Goal: Information Seeking & Learning: Learn about a topic

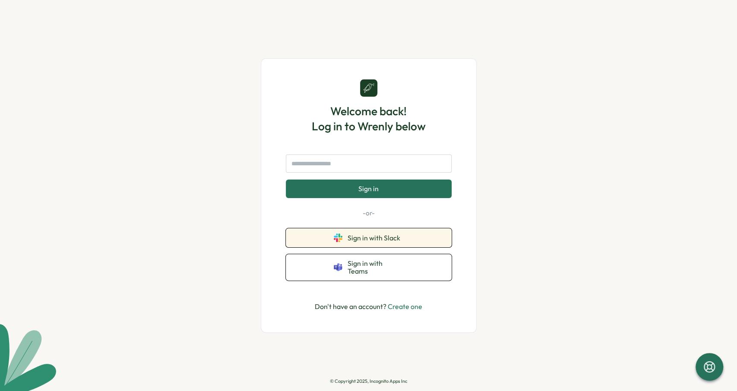
click at [387, 242] on span "Sign in with Slack" at bounding box center [375, 238] width 56 height 8
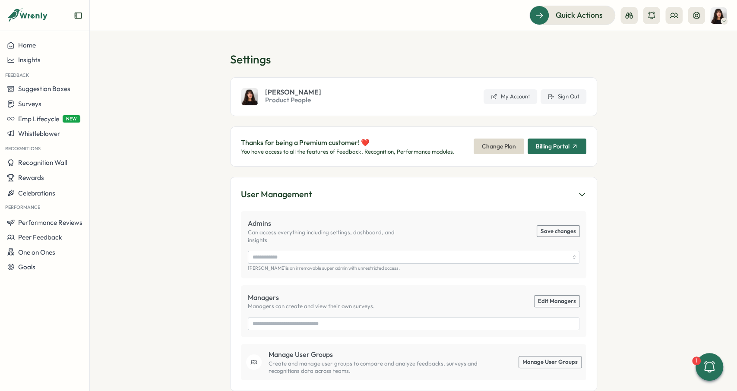
type input "**********"
click at [60, 220] on span "Performance Reviews" at bounding box center [50, 221] width 64 height 8
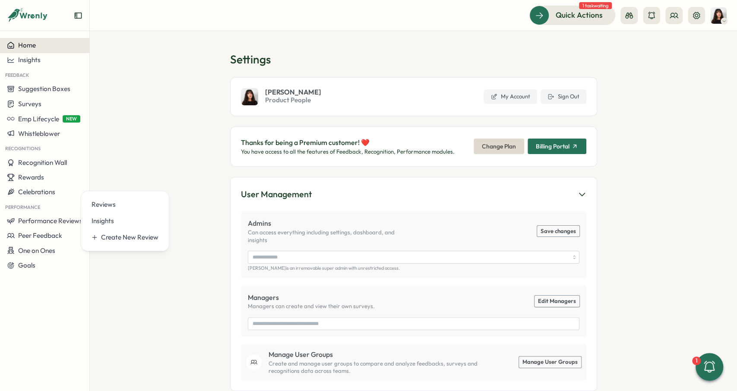
click at [58, 52] on button "Home" at bounding box center [44, 45] width 89 height 15
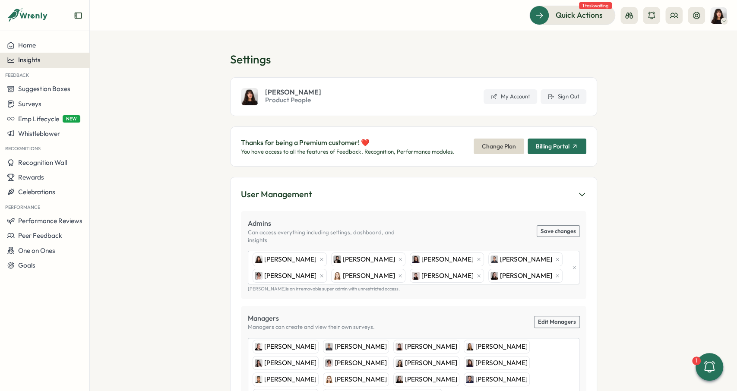
click at [59, 61] on div "Insights" at bounding box center [45, 60] width 76 height 8
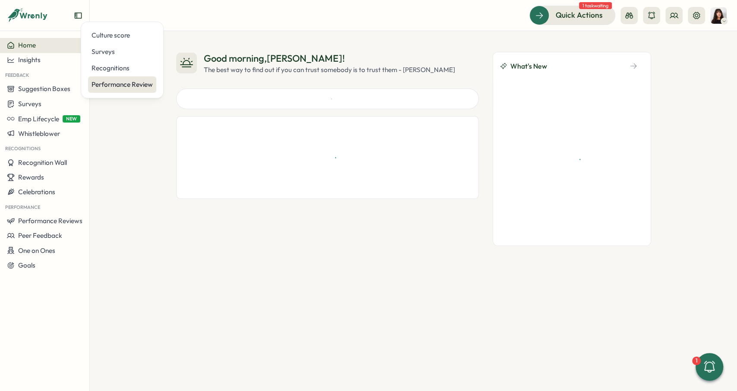
click at [120, 86] on div "Performance Review" at bounding box center [121, 84] width 61 height 9
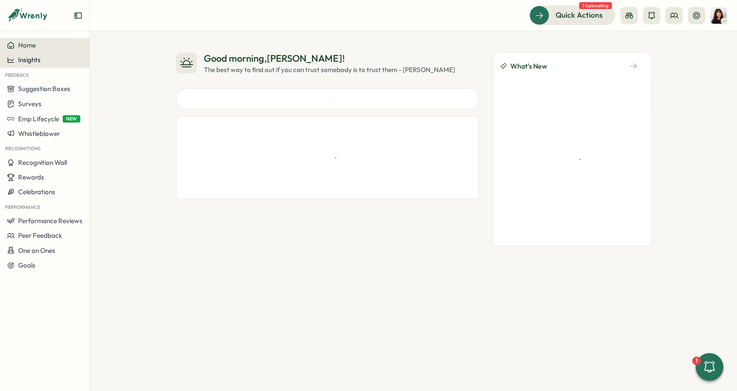
click at [31, 57] on span "Insights" at bounding box center [29, 60] width 22 height 8
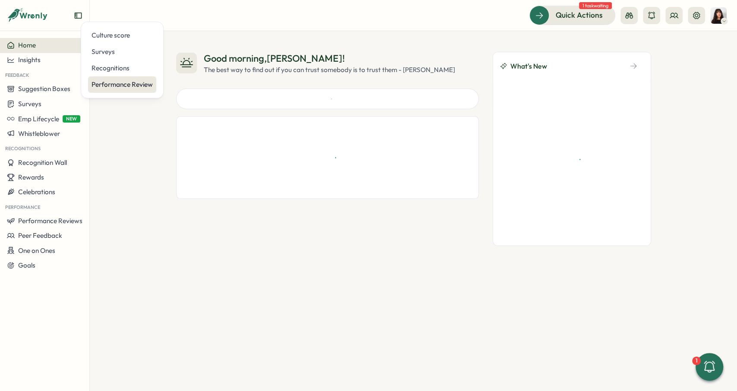
drag, startPoint x: 125, startPoint y: 85, endPoint x: 142, endPoint y: 85, distance: 16.8
click at [125, 85] on div "Performance Review" at bounding box center [121, 84] width 61 height 9
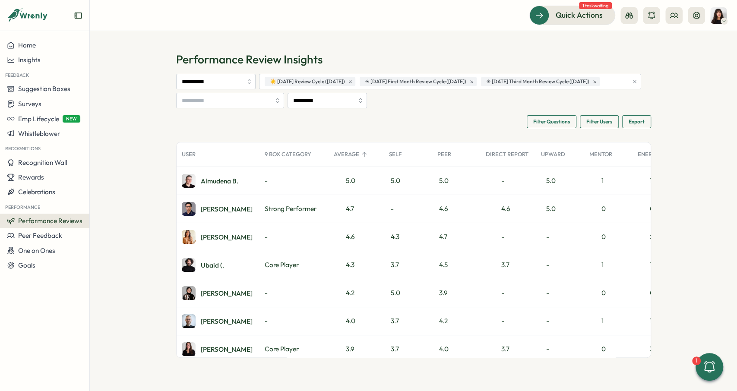
click at [632, 83] on icon "button" at bounding box center [633, 81] width 3 height 3
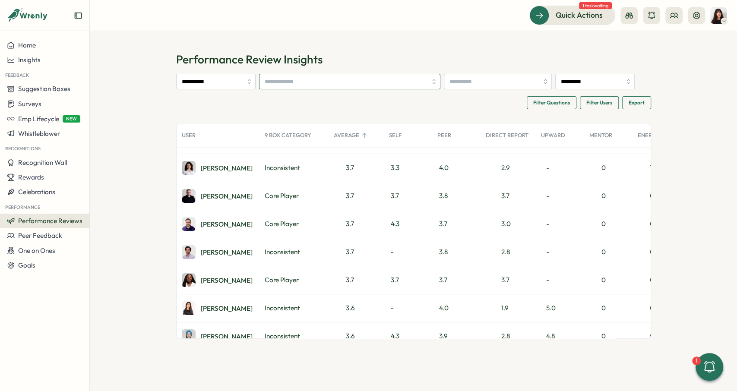
click at [345, 76] on input "search" at bounding box center [345, 81] width 162 height 15
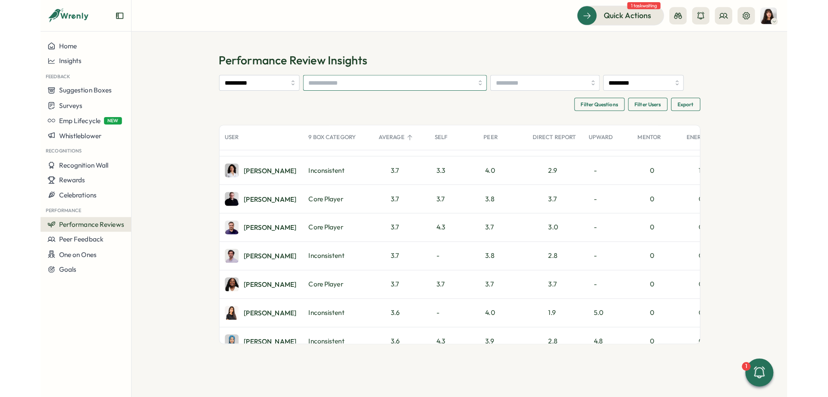
scroll to position [1424, 0]
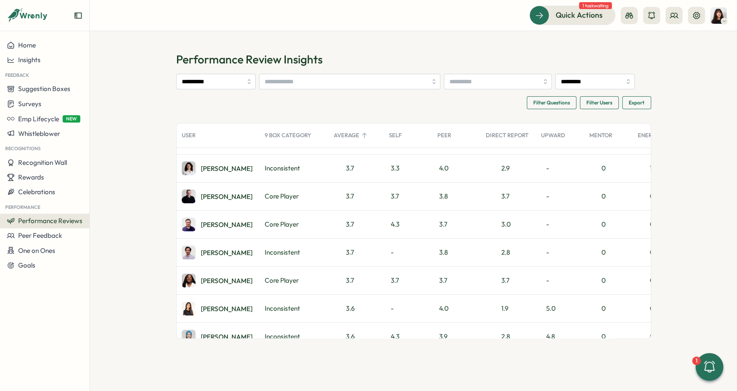
click at [355, 47] on section "**********" at bounding box center [413, 211] width 647 height 360
click at [348, 82] on input "search" at bounding box center [345, 81] width 162 height 15
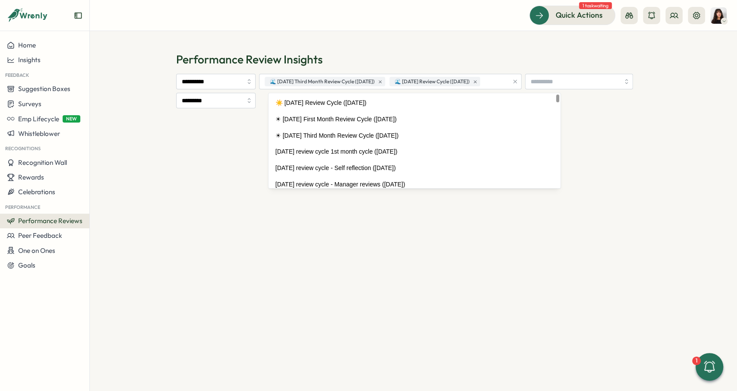
click at [391, 52] on h1 "Performance Review Insights" at bounding box center [413, 59] width 475 height 15
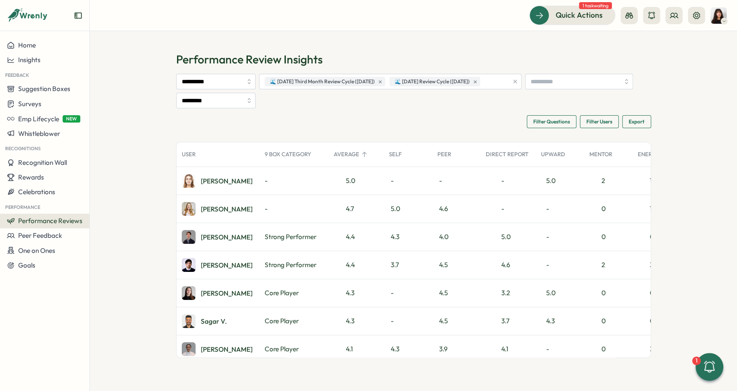
click at [348, 153] on div "Average" at bounding box center [355, 154] width 55 height 17
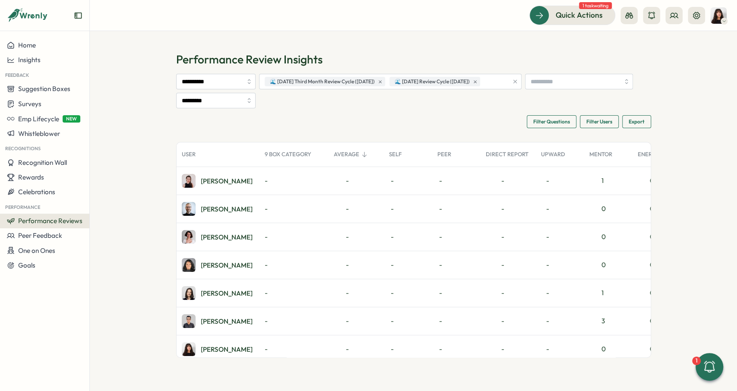
click at [348, 153] on div "Average" at bounding box center [355, 154] width 55 height 17
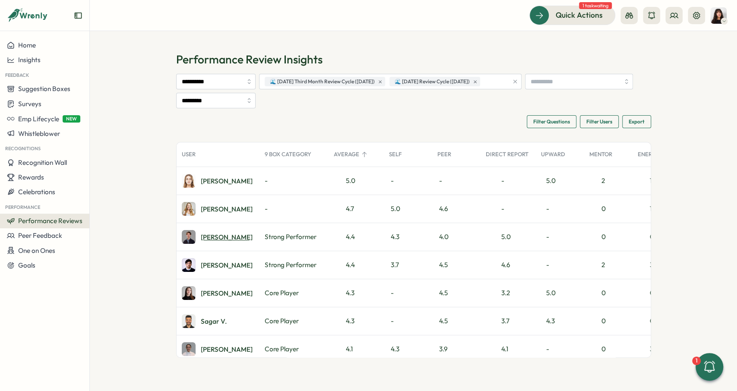
click at [219, 238] on div "Dionisio A." at bounding box center [227, 237] width 52 height 6
click at [17, 44] on div "Home" at bounding box center [21, 45] width 29 height 8
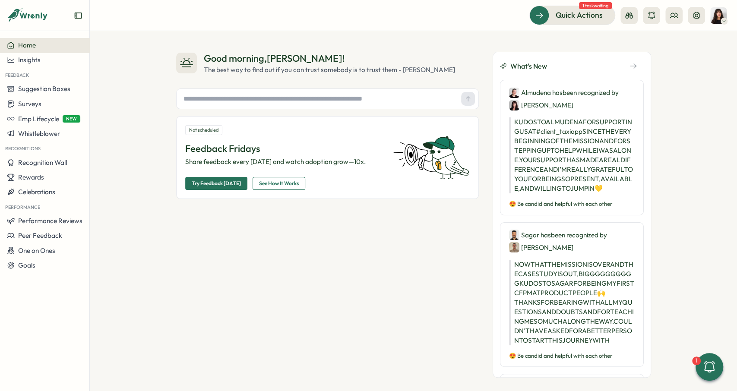
click at [686, 13] on div at bounding box center [662, 15] width 85 height 17
click at [704, 18] on button at bounding box center [695, 15] width 17 height 17
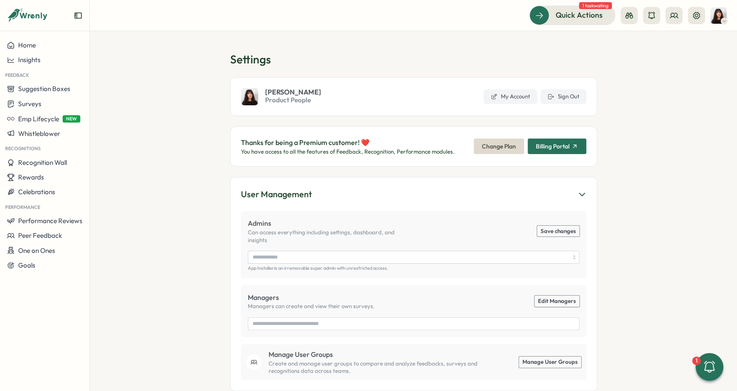
type input "**********"
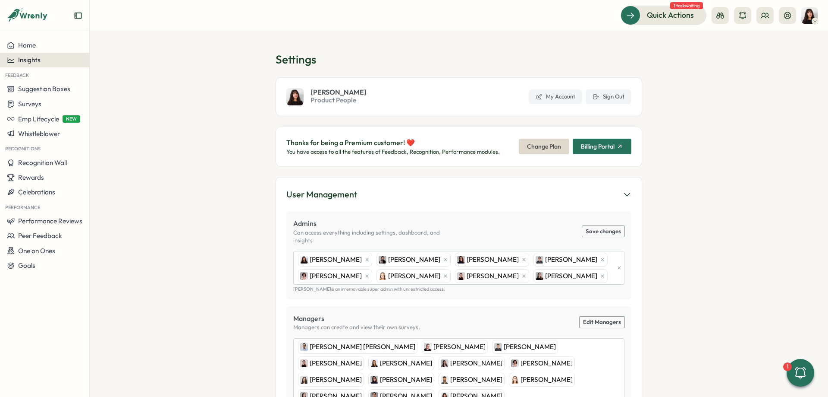
click at [37, 63] on span "Insights" at bounding box center [29, 60] width 22 height 8
click at [121, 36] on div "Culture score" at bounding box center [121, 35] width 61 height 9
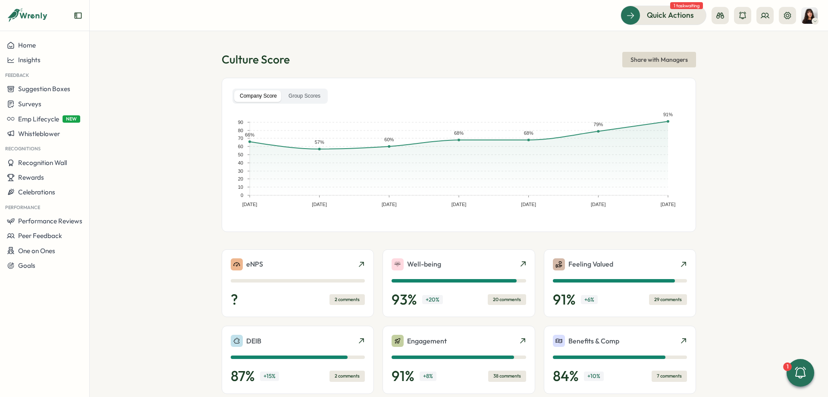
drag, startPoint x: 769, startPoint y: 16, endPoint x: 766, endPoint y: 28, distance: 11.9
click at [736, 16] on icon at bounding box center [765, 15] width 9 height 9
click at [736, 40] on div "Org Members" at bounding box center [765, 42] width 54 height 9
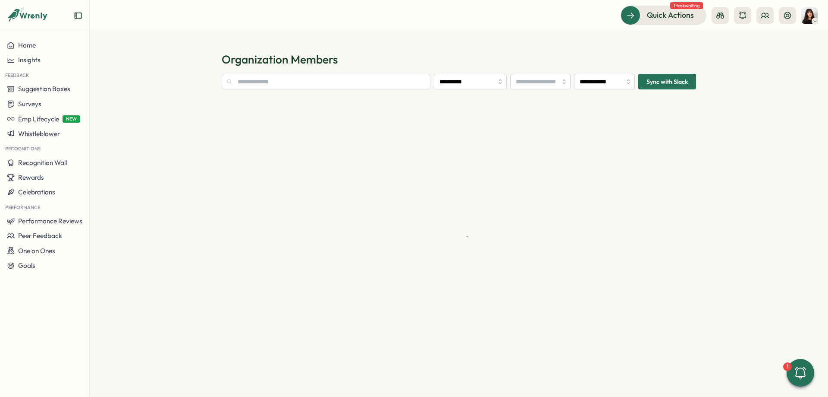
type input "**********"
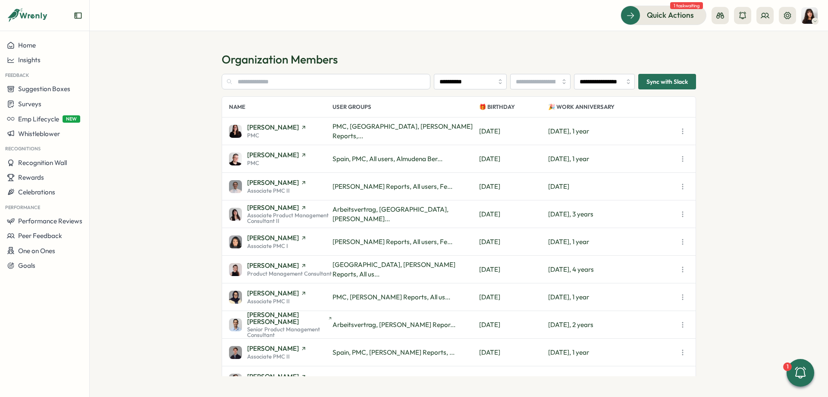
click at [595, 110] on p "🎉 Work Anniversary" at bounding box center [612, 107] width 129 height 20
click at [685, 129] on icon "button" at bounding box center [683, 131] width 9 height 9
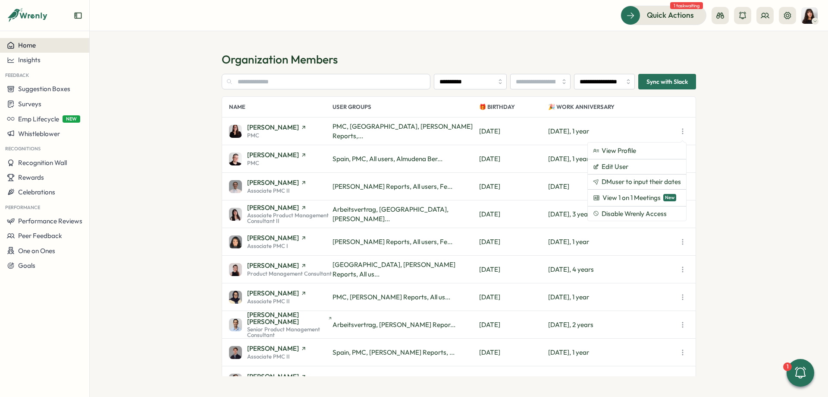
click at [38, 42] on div "Home" at bounding box center [45, 45] width 76 height 8
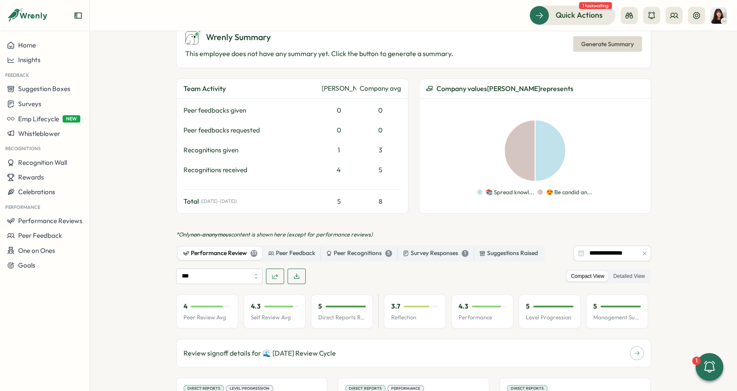
scroll to position [388, 0]
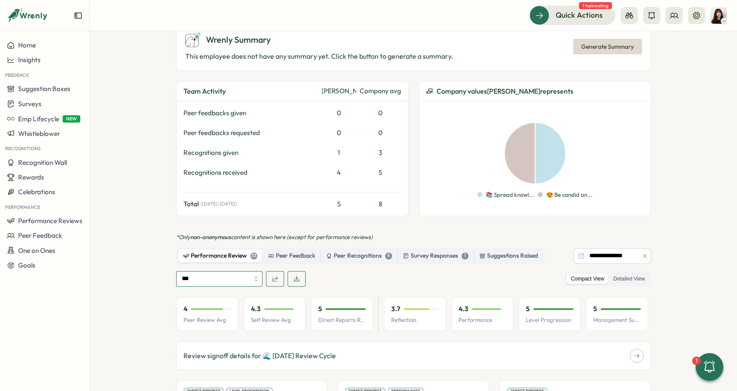
click at [198, 271] on input "***" at bounding box center [219, 279] width 86 height 16
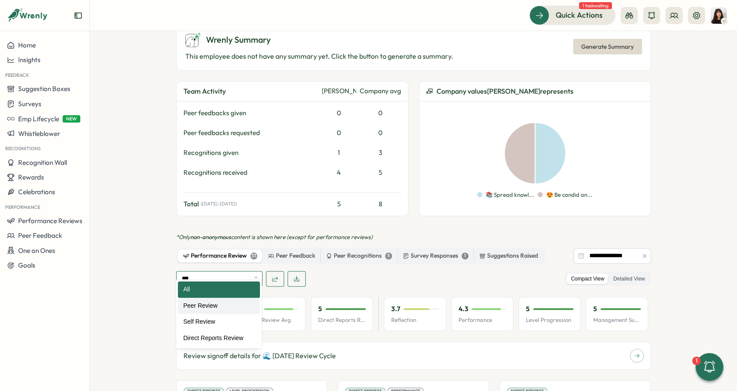
type input "**********"
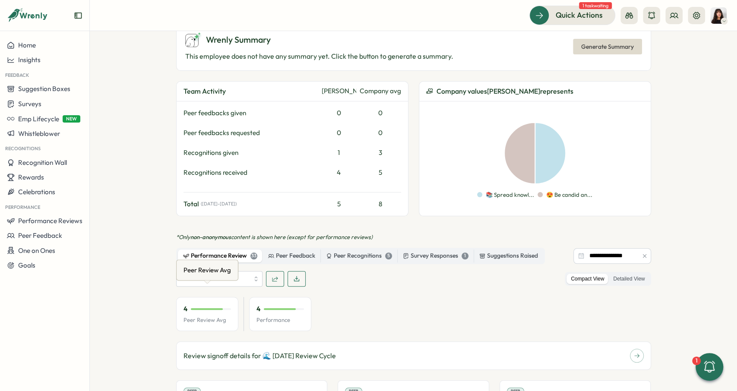
click at [143, 291] on section "**********" at bounding box center [413, 211] width 647 height 360
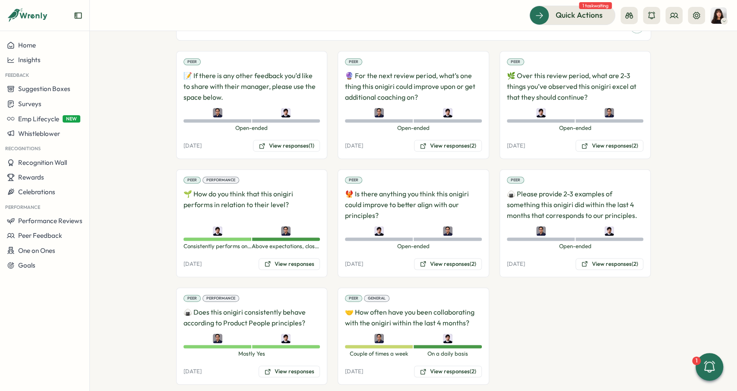
scroll to position [718, 0]
drag, startPoint x: 385, startPoint y: 307, endPoint x: 427, endPoint y: 340, distance: 53.2
click at [405, 310] on p "🤝 How often have you been collaborating with the onigiri within the last 4 mont…" at bounding box center [413, 317] width 137 height 22
click at [371, 306] on p "🤝 How often have you been collaborating with the onigiri within the last 4 mont…" at bounding box center [413, 317] width 137 height 22
drag, startPoint x: 444, startPoint y: 312, endPoint x: 367, endPoint y: 305, distance: 77.1
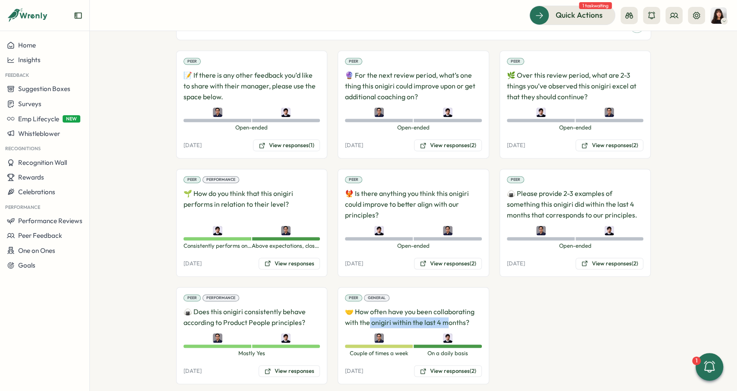
click at [367, 306] on p "🤝 How often have you been collaborating with the onigiri within the last 4 mont…" at bounding box center [413, 317] width 137 height 22
click at [419, 306] on p "🤝 How often have you been collaborating with the onigiri within the last 4 mont…" at bounding box center [413, 317] width 137 height 22
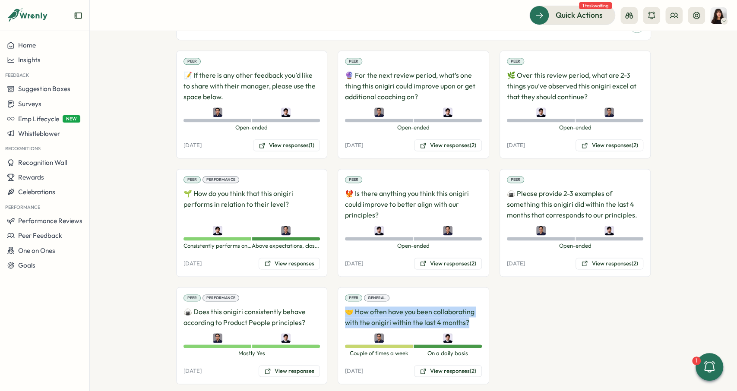
drag, startPoint x: 462, startPoint y: 307, endPoint x: 344, endPoint y: 297, distance: 118.6
click at [344, 297] on div "Peer General 🤝 How often have you been collaborating with the onigiri within th…" at bounding box center [412, 335] width 151 height 97
drag, startPoint x: 468, startPoint y: 308, endPoint x: 346, endPoint y: 301, distance: 121.9
click at [346, 306] on p "🤝 How often have you been collaborating with the onigiri within the last 4 mont…" at bounding box center [413, 317] width 137 height 22
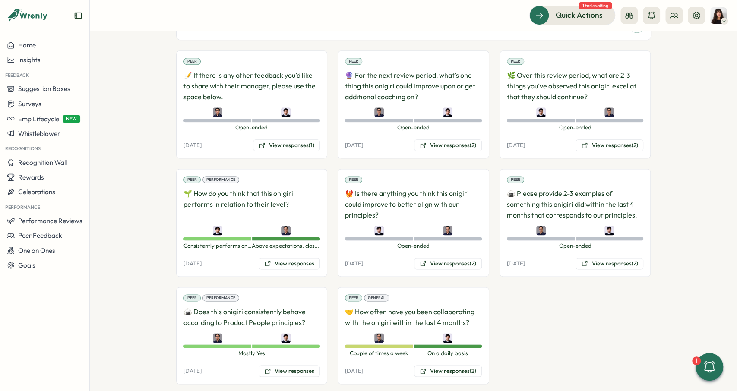
click at [346, 306] on p "🤝 How often have you been collaborating with the onigiri within the last 4 mont…" at bounding box center [413, 317] width 137 height 22
drag, startPoint x: 337, startPoint y: 294, endPoint x: 460, endPoint y: 315, distance: 125.6
click at [460, 315] on div "Peer 📝 If there is any other feedback you’d like to share with their manager, p…" at bounding box center [413, 217] width 475 height 334
click at [475, 315] on div "Peer General 🤝 How often have you been collaborating with the onigiri within th…" at bounding box center [412, 335] width 151 height 97
drag, startPoint x: 340, startPoint y: 296, endPoint x: 474, endPoint y: 310, distance: 135.3
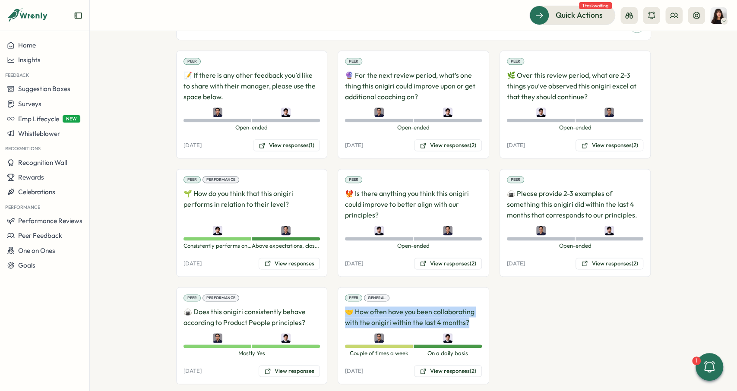
click at [474, 310] on div "Peer General 🤝 How often have you been collaborating with the onigiri within th…" at bounding box center [412, 335] width 151 height 97
click at [474, 310] on p "🤝 How often have you been collaborating with the onigiri within the last 4 mont…" at bounding box center [413, 317] width 137 height 22
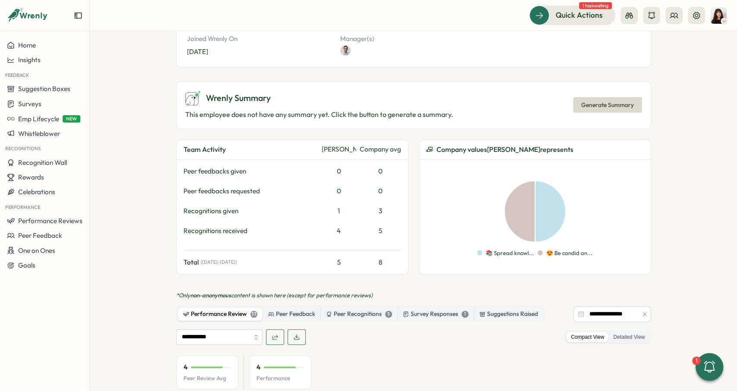
scroll to position [330, 0]
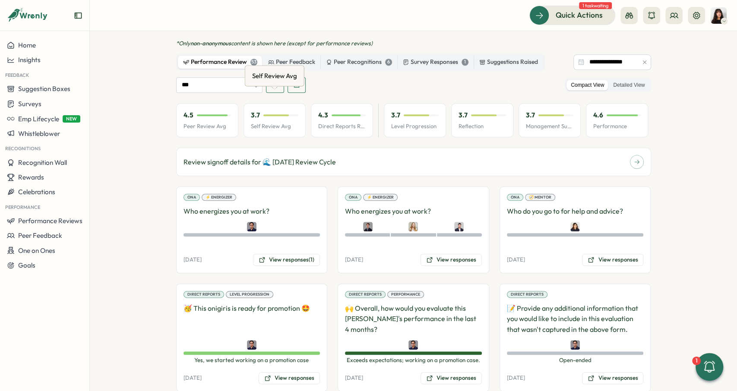
scroll to position [582, 0]
click at [206, 73] on div "Peer Review Avg" at bounding box center [207, 75] width 51 height 13
click at [145, 100] on section "Employees Mirza Shayan Baig Mirza Shayan Baig employee Wrenly Employment Record…" at bounding box center [413, 211] width 647 height 360
click at [216, 57] on div "Performance Review 53" at bounding box center [220, 61] width 74 height 9
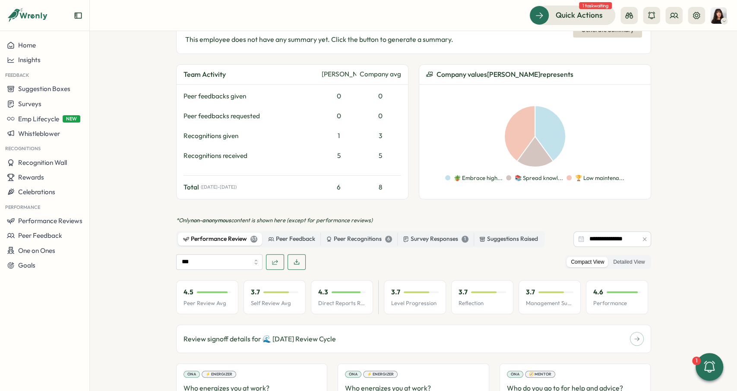
click at [131, 69] on section "Employees Mirza Shayan Baig Mirza Shayan Baig employee Wrenly Employment Record…" at bounding box center [413, 211] width 647 height 360
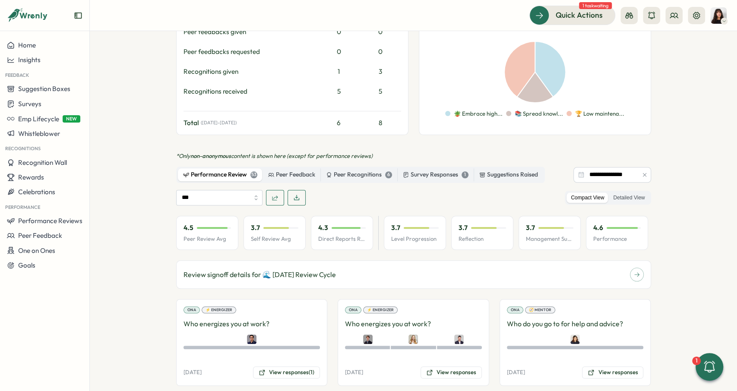
scroll to position [470, 0]
click at [214, 189] on input "***" at bounding box center [219, 197] width 86 height 16
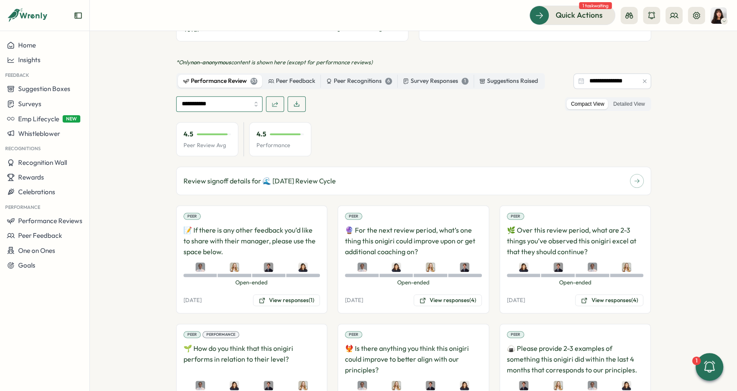
scroll to position [563, 0]
click at [206, 101] on div "Peer Review Avg" at bounding box center [207, 95] width 51 height 13
click at [164, 96] on section "Employees Mirza Shayan Baig Mirza Shayan Baig employee Wrenly Employment Record…" at bounding box center [413, 211] width 647 height 360
click at [207, 97] on input "**********" at bounding box center [219, 105] width 86 height 16
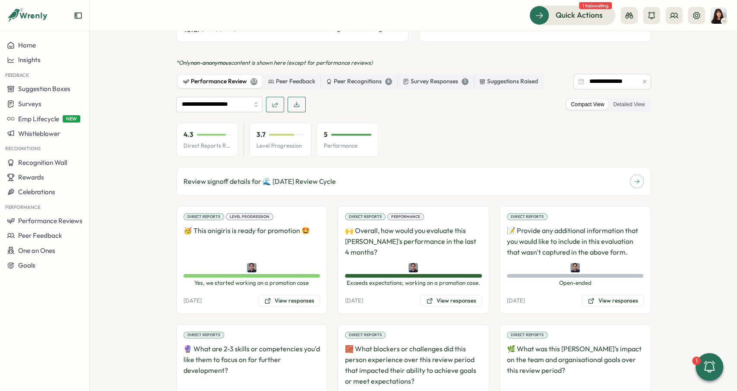
click at [136, 171] on section "Employees Mirza Shayan Baig Mirza Shayan Baig employee Wrenly Employment Record…" at bounding box center [413, 211] width 647 height 360
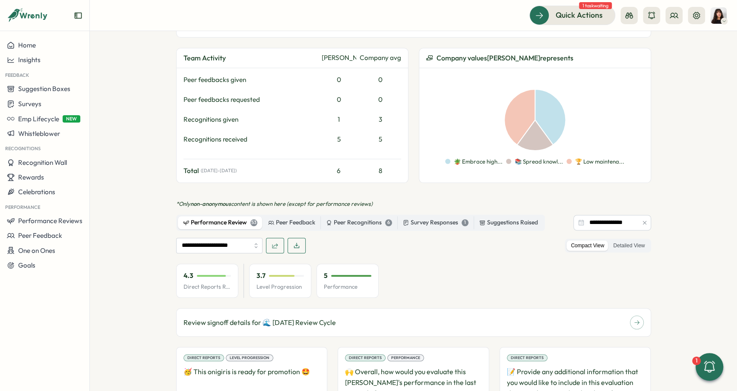
scroll to position [422, 0]
click at [199, 239] on input "**********" at bounding box center [219, 245] width 86 height 16
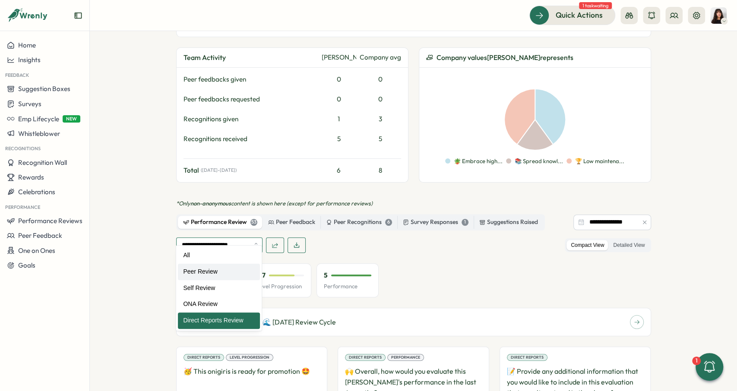
type input "**********"
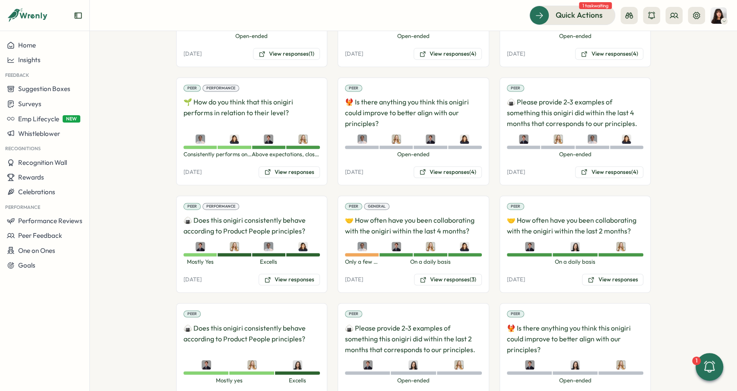
scroll to position [810, 0]
drag, startPoint x: 333, startPoint y: 198, endPoint x: 470, endPoint y: 214, distance: 138.1
click at [470, 214] on p "🤝 How often have you been collaborating with the onigiri within the last 4 mont…" at bounding box center [413, 225] width 137 height 22
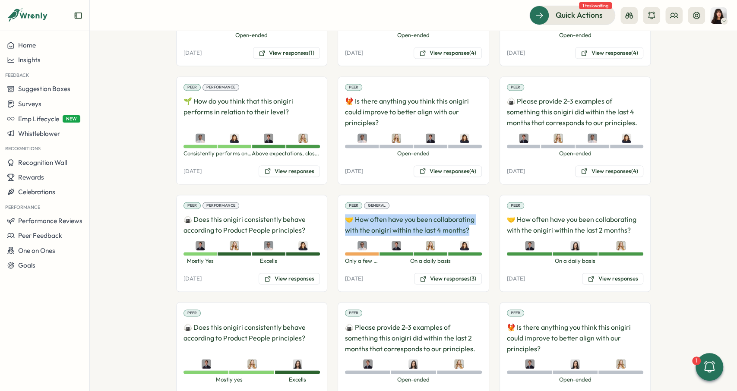
drag, startPoint x: 399, startPoint y: 214, endPoint x: 347, endPoint y: 206, distance: 52.3
click at [347, 214] on p "🤝 How often have you been collaborating with the onigiri within the last 4 mont…" at bounding box center [413, 225] width 137 height 22
click at [528, 214] on p "🤝 How often have you been collaborating with the onigiri within the last 2 mont…" at bounding box center [575, 225] width 137 height 22
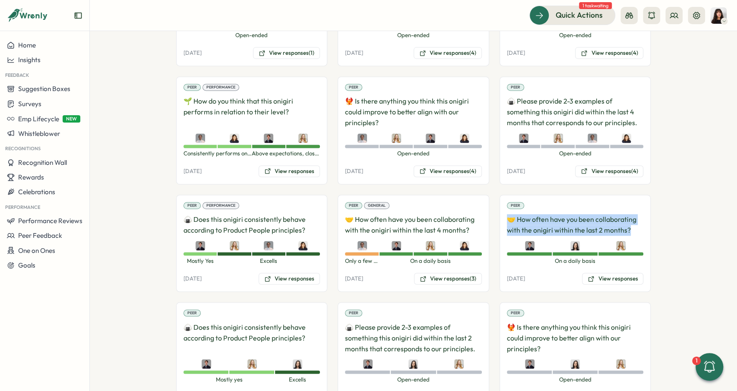
drag, startPoint x: 507, startPoint y: 204, endPoint x: 637, endPoint y: 217, distance: 130.5
click at [637, 217] on p "🤝 How often have you been collaborating with the onigiri within the last 2 mont…" at bounding box center [575, 225] width 137 height 22
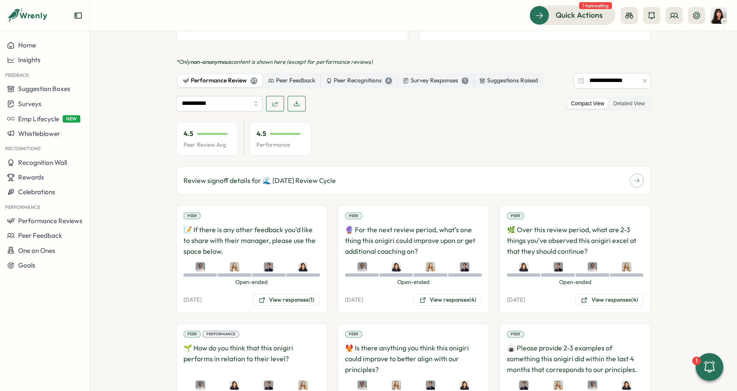
scroll to position [563, 0]
click at [32, 64] on span "Insights" at bounding box center [29, 60] width 22 height 8
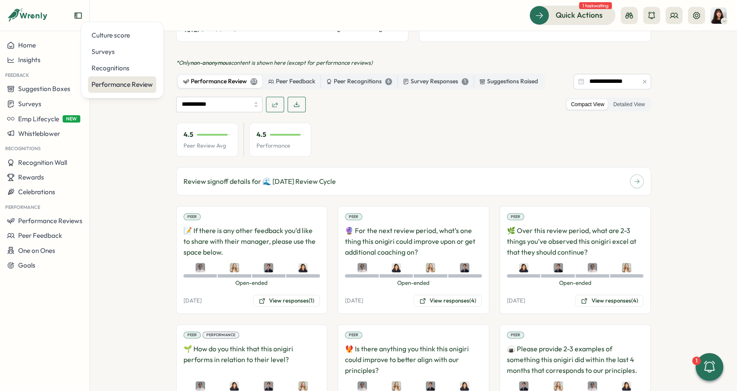
click at [110, 79] on div "Performance Review" at bounding box center [122, 84] width 68 height 16
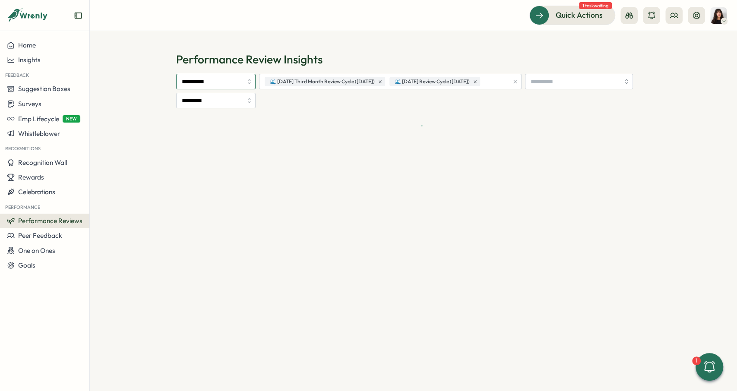
click at [229, 79] on input "**********" at bounding box center [215, 82] width 79 height 16
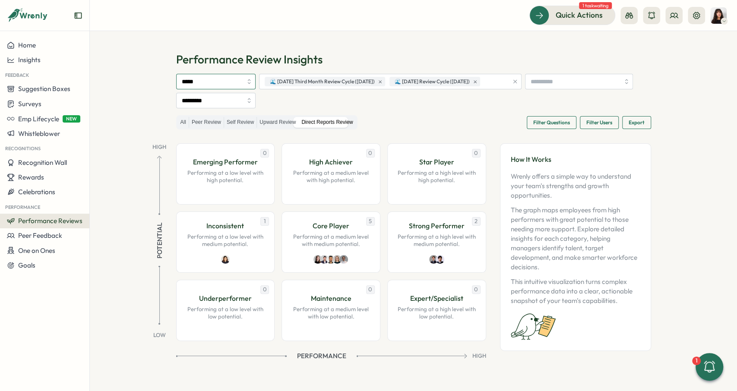
click at [518, 81] on icon "button" at bounding box center [515, 82] width 6 height 6
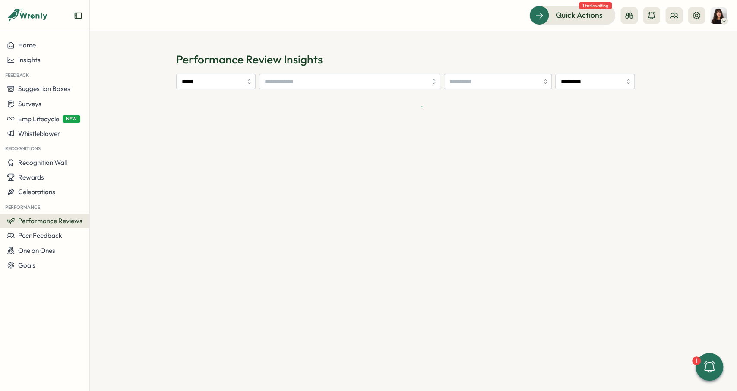
click at [150, 81] on section "Performance Review Insights ***** *********" at bounding box center [413, 211] width 647 height 360
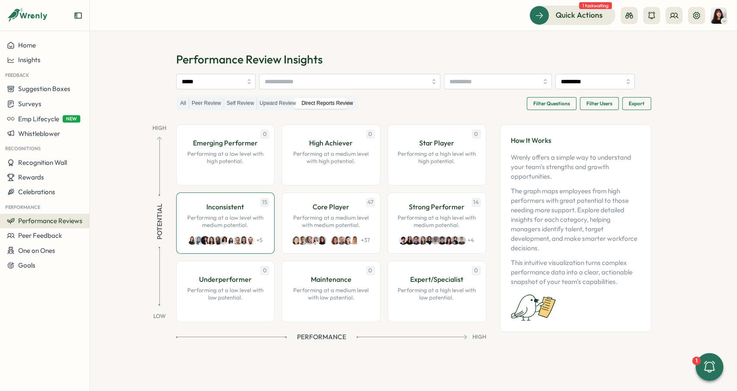
click at [249, 229] on p "Performing at a low level with medium potential." at bounding box center [225, 221] width 81 height 15
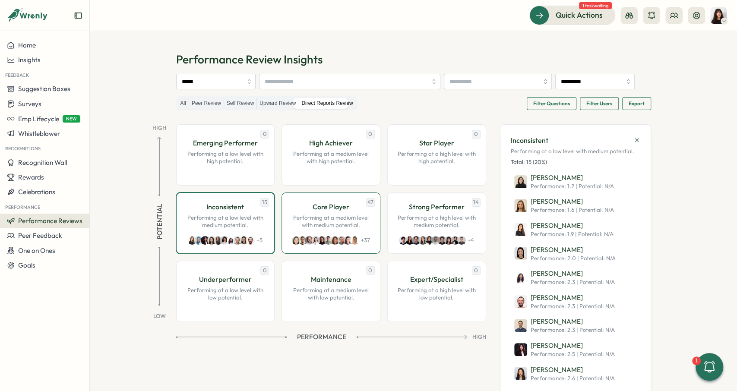
drag, startPoint x: 340, startPoint y: 231, endPoint x: 369, endPoint y: 231, distance: 28.9
click at [340, 229] on div "Core Player Performing at a medium level with medium potential." at bounding box center [330, 215] width 81 height 28
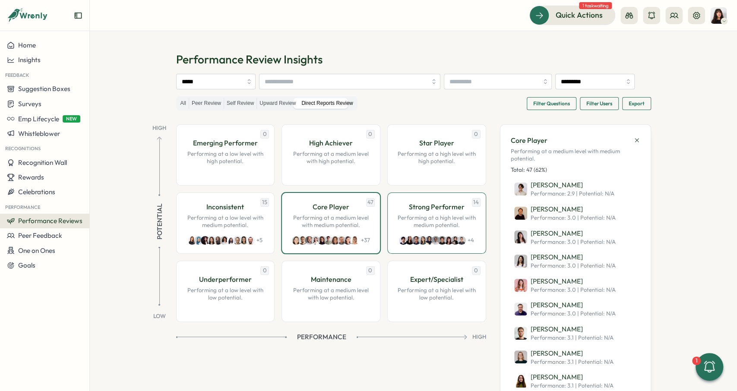
click at [443, 212] on p "Strong Performer" at bounding box center [437, 206] width 56 height 11
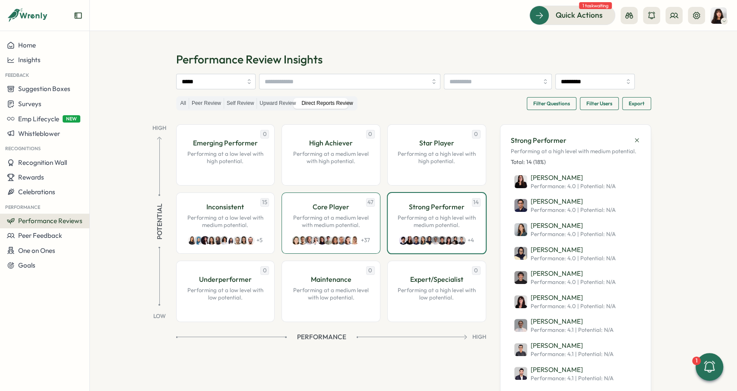
click at [308, 228] on div "Core Player Performing at a medium level with medium potential." at bounding box center [330, 215] width 81 height 28
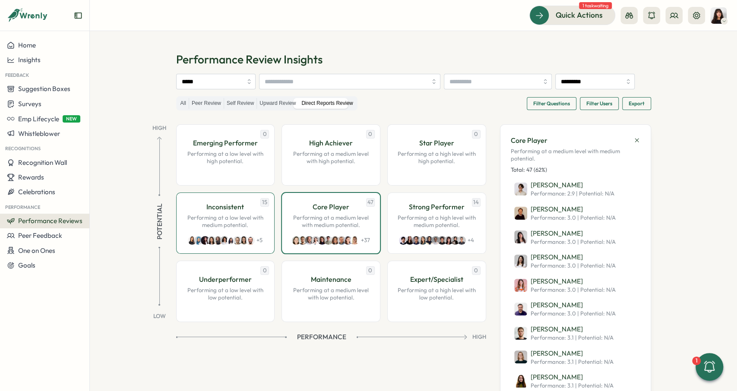
click at [259, 229] on p "Performing at a low level with medium potential." at bounding box center [225, 221] width 81 height 15
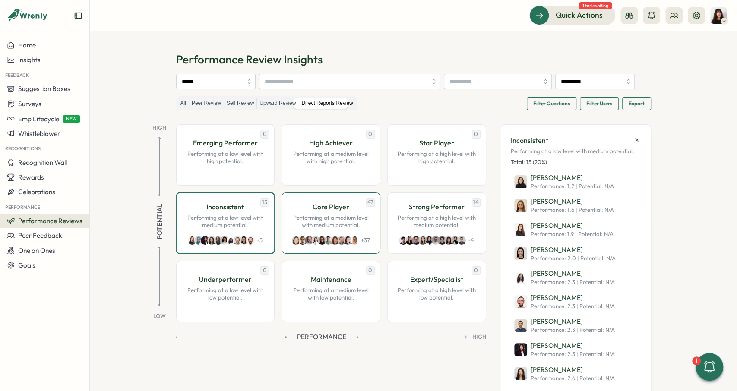
click at [337, 229] on p "Performing at a medium level with medium potential." at bounding box center [330, 221] width 81 height 15
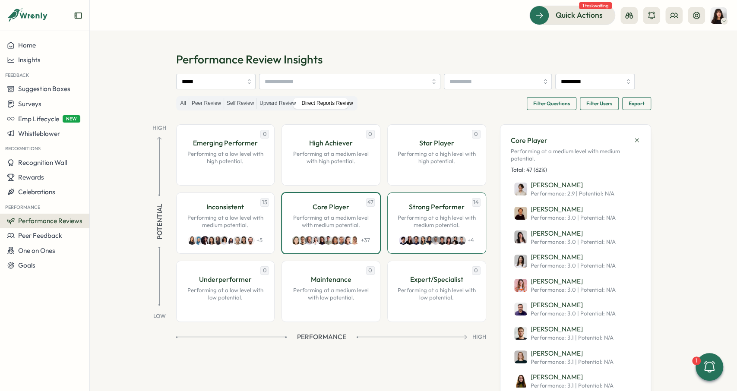
click at [391, 229] on div "14 Strong Performer Performing at a high level with medium potential. + 4" at bounding box center [436, 222] width 99 height 61
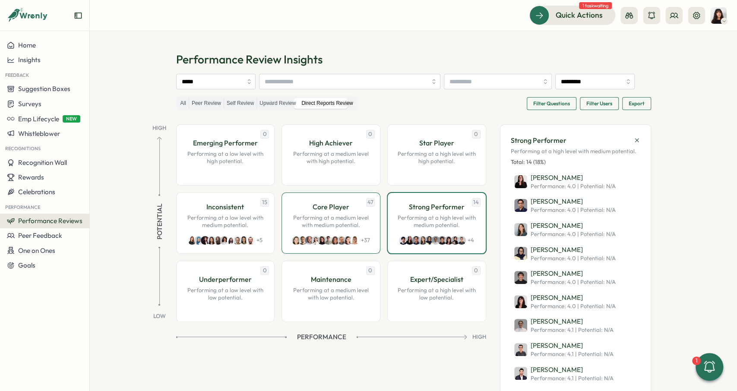
click at [343, 229] on p "Performing at a medium level with medium potential." at bounding box center [330, 221] width 81 height 15
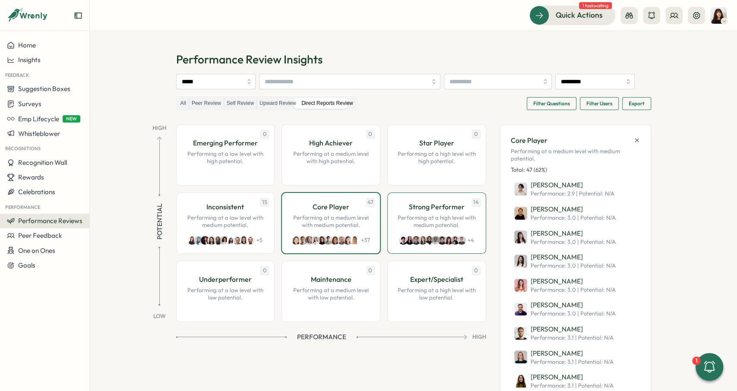
click at [410, 229] on p "Performing at a high level with medium potential." at bounding box center [436, 221] width 81 height 15
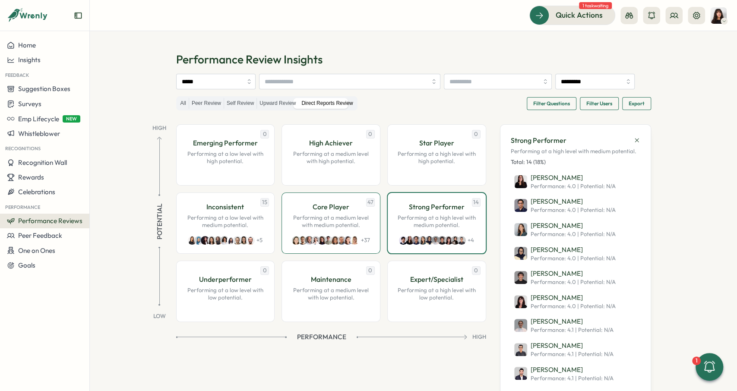
click at [343, 229] on p "Performing at a medium level with medium potential." at bounding box center [330, 221] width 81 height 15
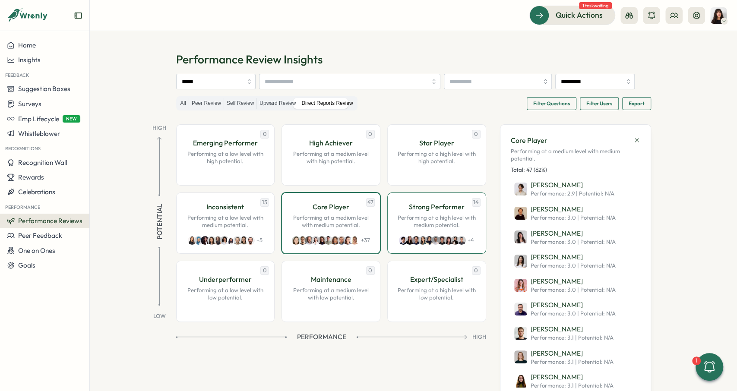
click at [409, 229] on div "Strong Performer Performing at a high level with medium potential." at bounding box center [436, 215] width 81 height 28
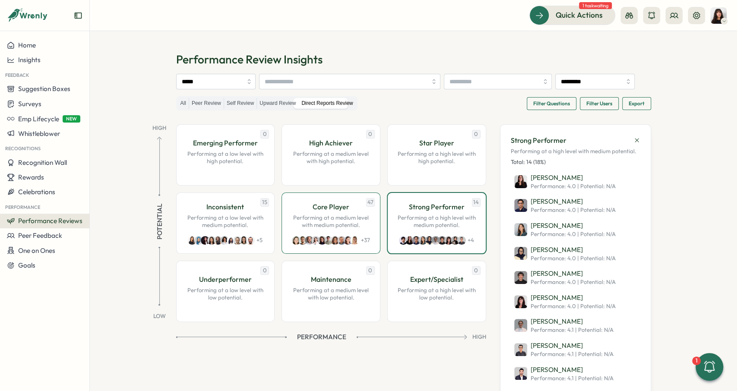
click at [334, 212] on p "Core Player" at bounding box center [330, 206] width 37 height 11
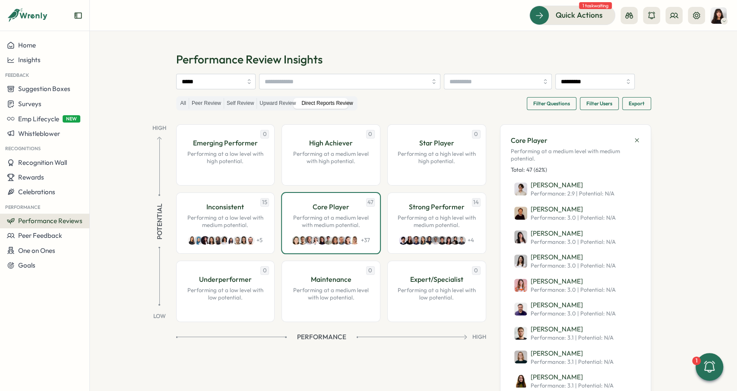
drag, startPoint x: 615, startPoint y: 372, endPoint x: 614, endPoint y: 303, distance: 68.6
click at [444, 229] on p "Performing at a high level with medium potential." at bounding box center [436, 221] width 81 height 15
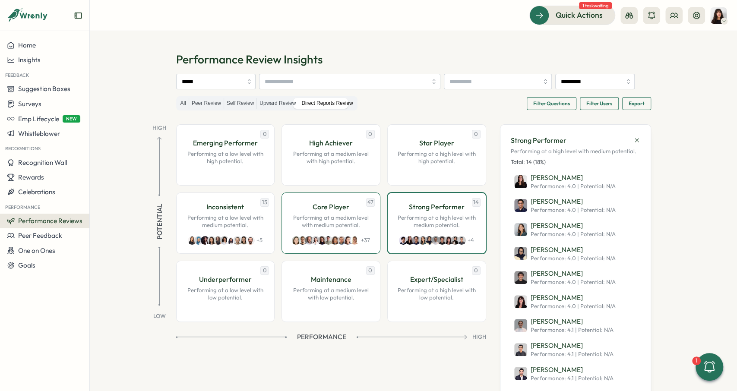
click at [346, 229] on p "Performing at a medium level with medium potential." at bounding box center [330, 221] width 81 height 15
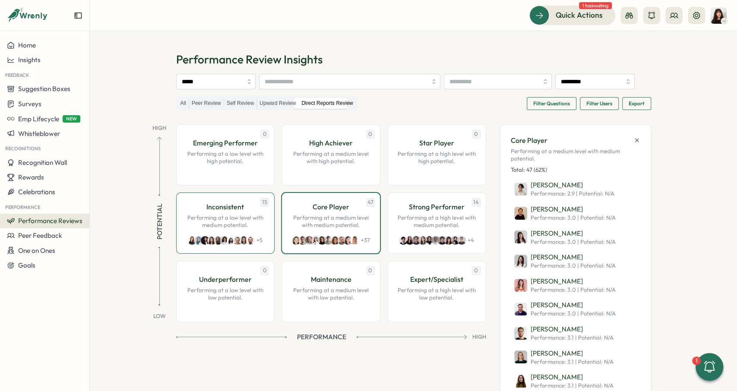
click at [237, 229] on p "Performing at a low level with medium potential." at bounding box center [225, 221] width 81 height 15
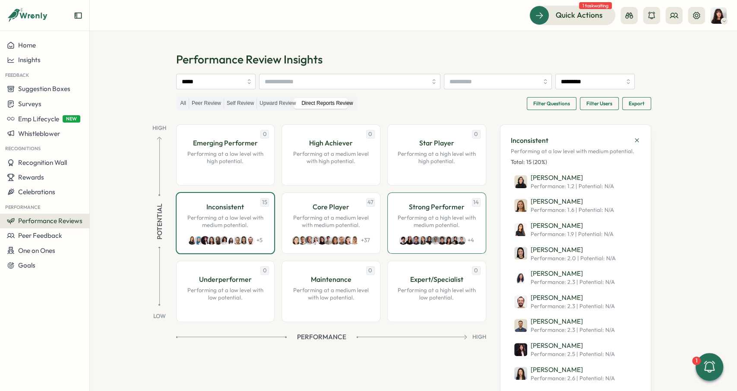
click at [425, 229] on p "Performing at a high level with medium potential." at bounding box center [436, 221] width 81 height 15
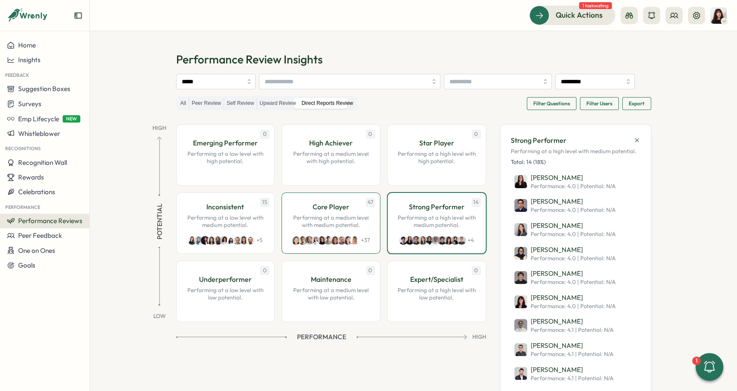
click at [348, 229] on p "Performing at a medium level with medium potential." at bounding box center [330, 221] width 81 height 15
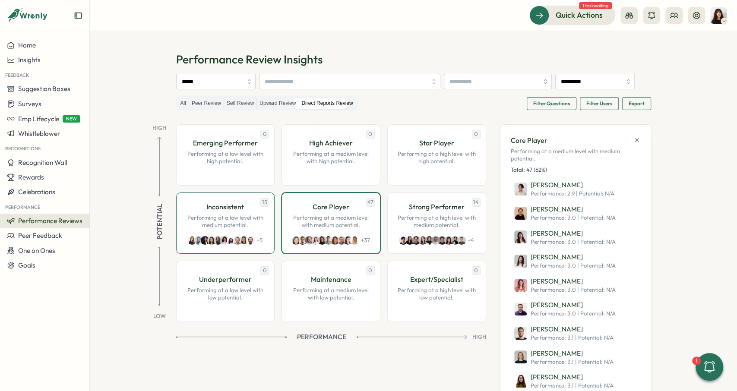
click at [233, 229] on p "Performing at a low level with medium potential." at bounding box center [225, 221] width 81 height 15
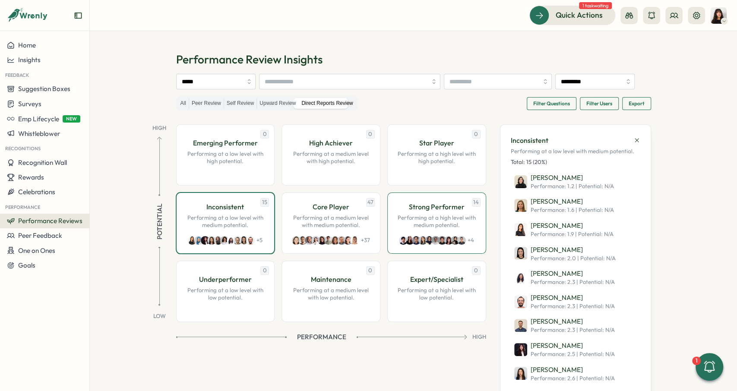
click at [400, 229] on p "Performing at a high level with medium potential." at bounding box center [436, 221] width 81 height 15
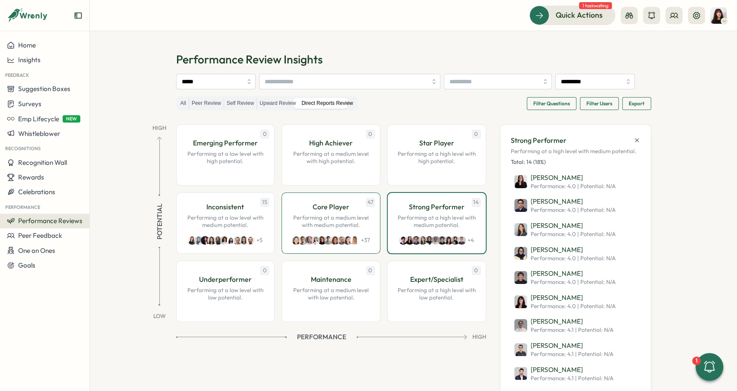
click at [331, 229] on p "Performing at a medium level with medium potential." at bounding box center [330, 221] width 81 height 15
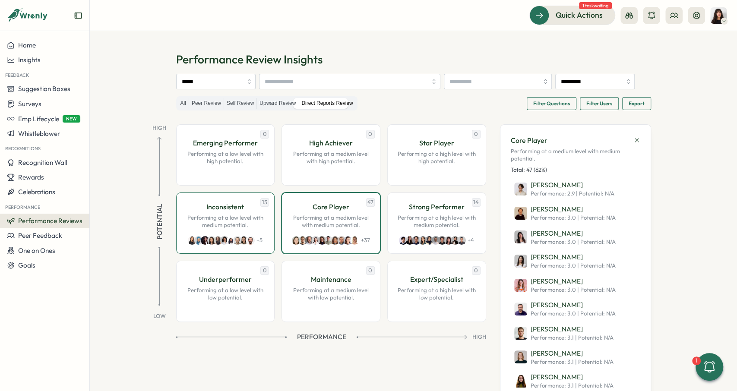
click at [231, 229] on p "Performing at a low level with medium potential." at bounding box center [225, 221] width 81 height 15
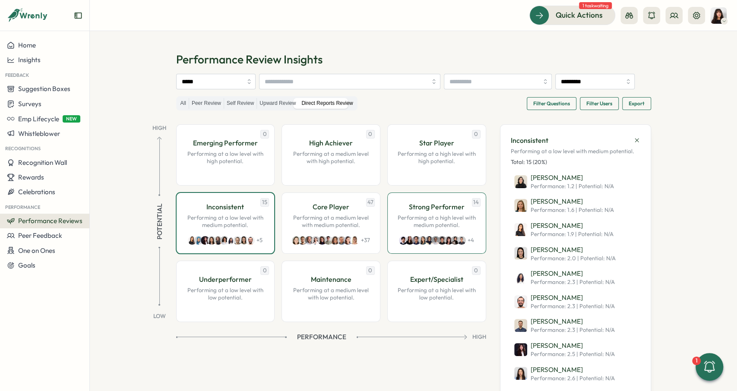
click at [422, 229] on p "Performing at a high level with medium potential." at bounding box center [436, 221] width 81 height 15
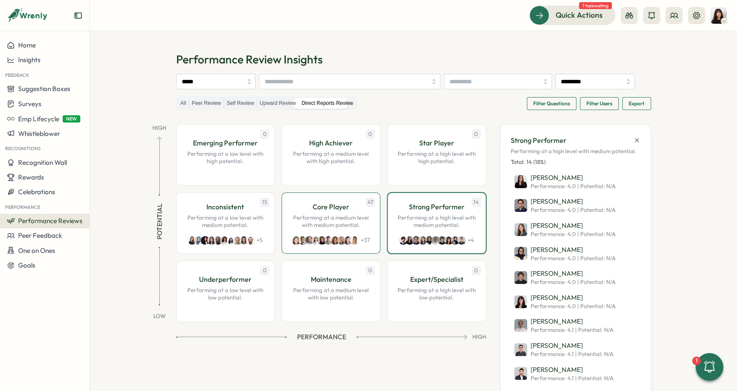
drag, startPoint x: 346, startPoint y: 230, endPoint x: 337, endPoint y: 233, distance: 8.5
click at [346, 212] on p "Core Player" at bounding box center [330, 206] width 37 height 11
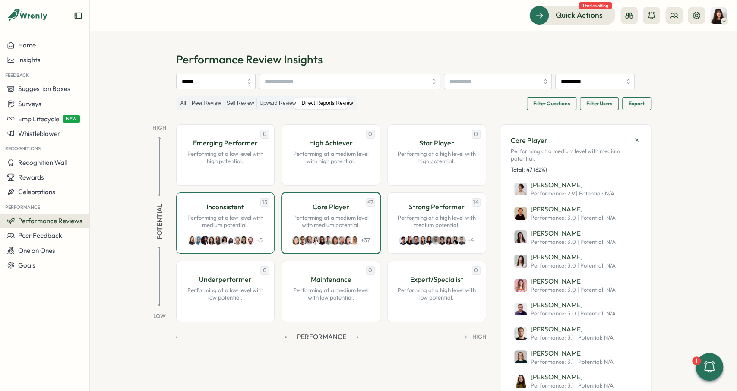
click at [241, 229] on p "Performing at a low level with medium potential." at bounding box center [225, 221] width 81 height 15
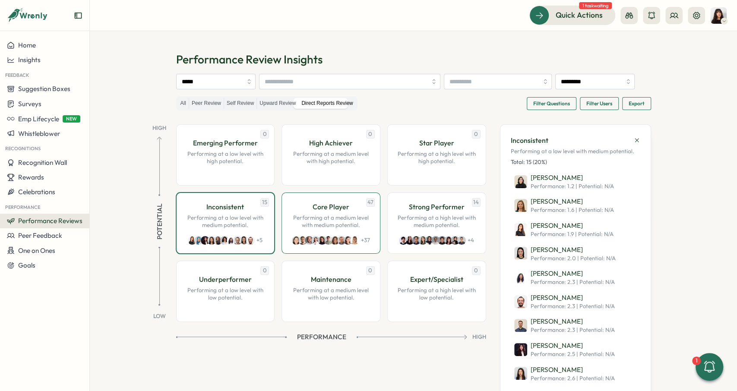
click at [327, 229] on p "Performing at a medium level with medium potential." at bounding box center [330, 221] width 81 height 15
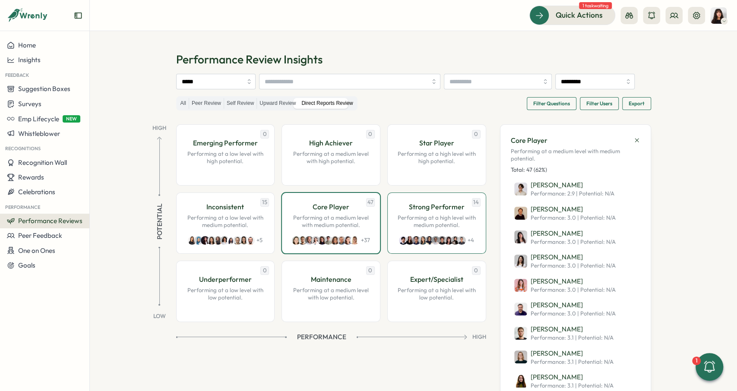
click at [415, 229] on p "Performing at a high level with medium potential." at bounding box center [436, 221] width 81 height 15
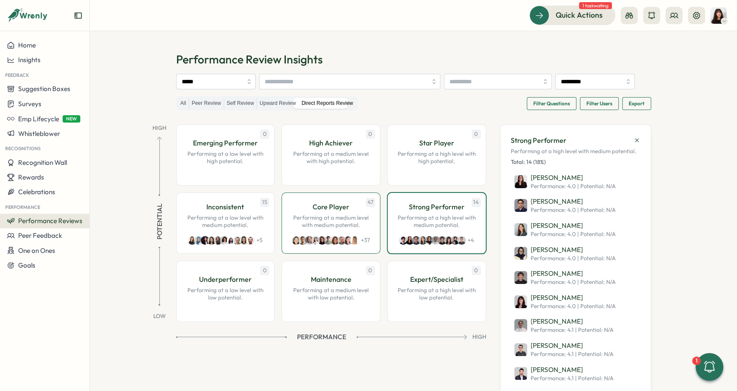
click at [339, 248] on div "47 Core Player Performing at a medium level with medium potential. + 37" at bounding box center [330, 222] width 99 height 61
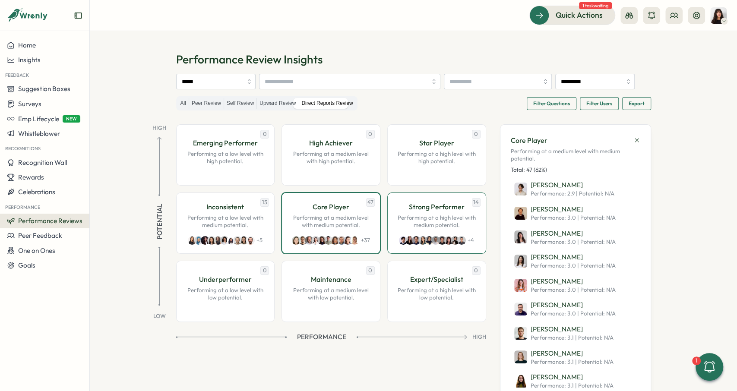
click at [438, 229] on p "Performing at a high level with medium potential." at bounding box center [436, 221] width 81 height 15
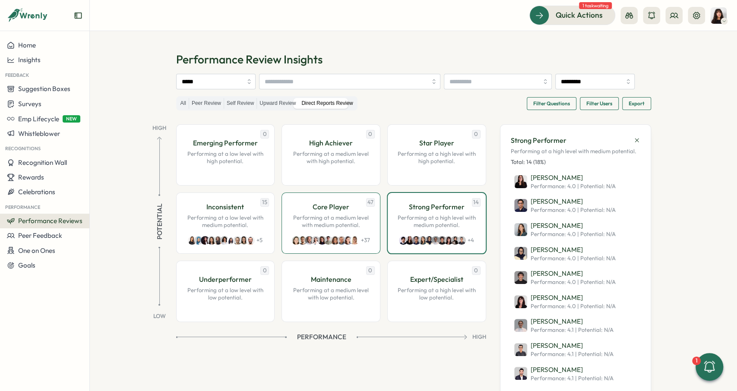
click at [309, 229] on div "Core Player Performing at a medium level with medium potential." at bounding box center [330, 215] width 81 height 28
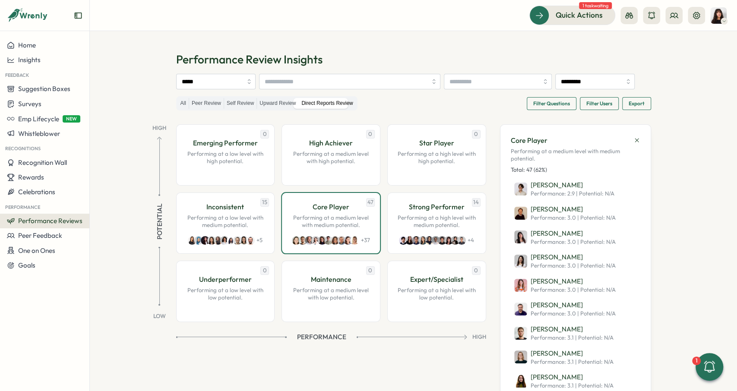
drag, startPoint x: 238, startPoint y: 236, endPoint x: 280, endPoint y: 233, distance: 42.0
click at [238, 229] on p "Performing at a low level with medium potential." at bounding box center [225, 221] width 81 height 15
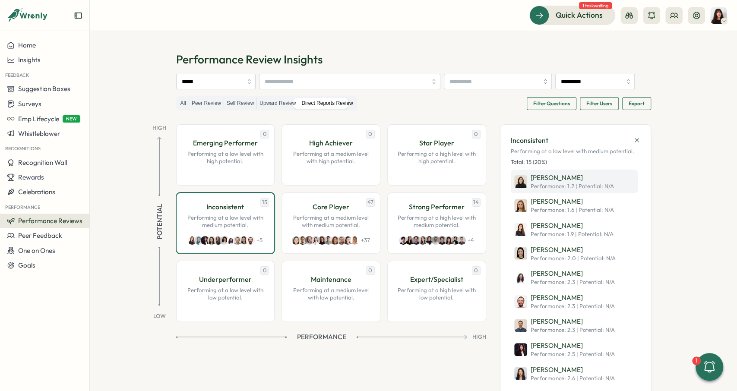
click at [544, 183] on p "Utkarsha Saraf" at bounding box center [571, 177] width 83 height 9
click at [308, 72] on div "Performance Review Insights ***** ********* All Peer Review Self Review Upward …" at bounding box center [413, 293] width 475 height 482
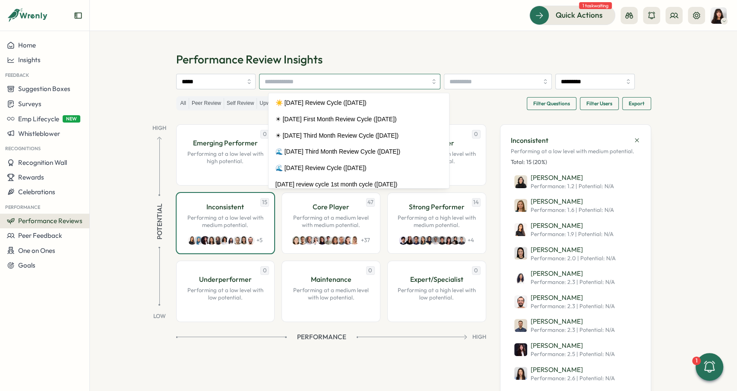
click at [310, 79] on input "search" at bounding box center [345, 81] width 162 height 15
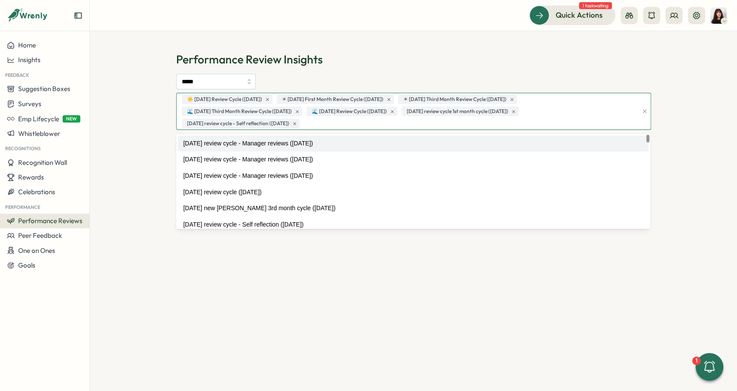
click at [364, 126] on div "☀️ August 2025 Review Cycle (05 Aug 2025) ☀ August 2025 First Month Review Cycl…" at bounding box center [408, 111] width 458 height 36
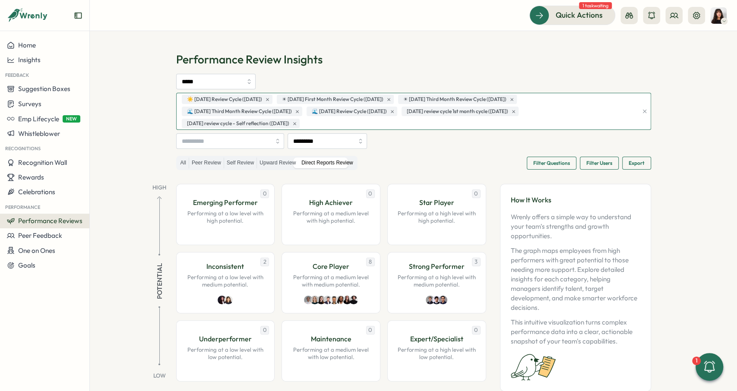
click at [386, 123] on div "☀️ August 2025 Review Cycle (05 Aug 2025) ☀ August 2025 First Month Review Cycl…" at bounding box center [408, 111] width 458 height 36
click at [397, 53] on h1 "Performance Review Insights" at bounding box center [413, 59] width 475 height 15
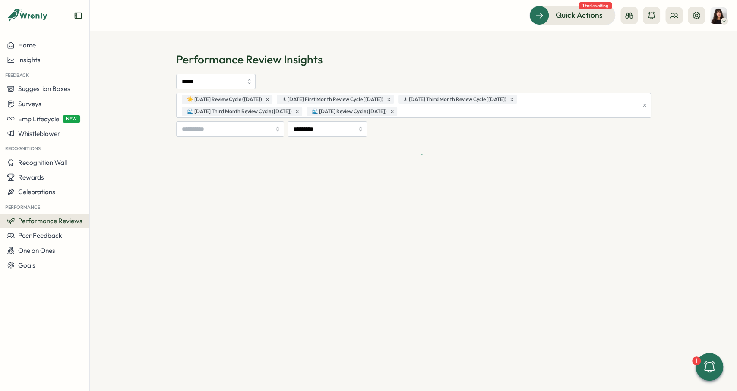
click at [495, 61] on h1 "Performance Review Insights" at bounding box center [413, 59] width 475 height 15
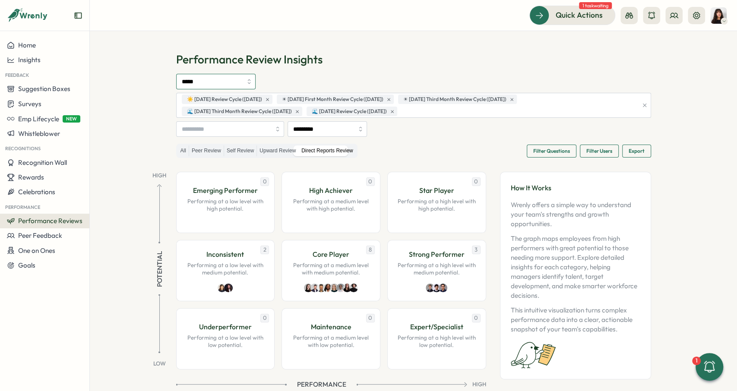
click at [197, 86] on input "*****" at bounding box center [215, 82] width 79 height 16
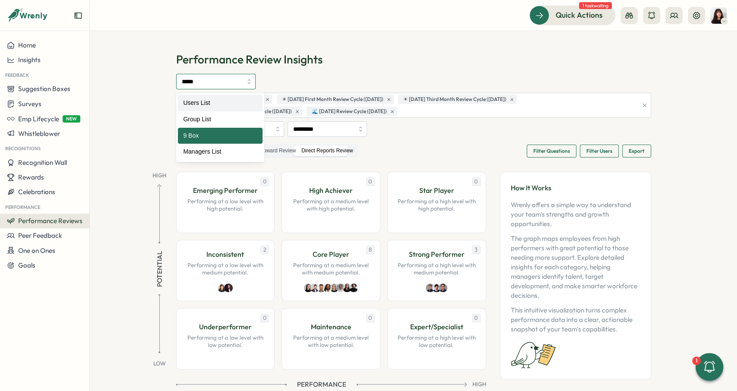
type input "**********"
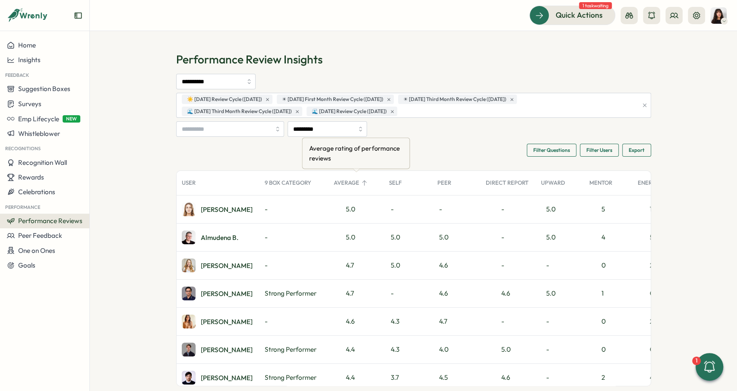
click at [359, 179] on div "Average" at bounding box center [355, 182] width 55 height 17
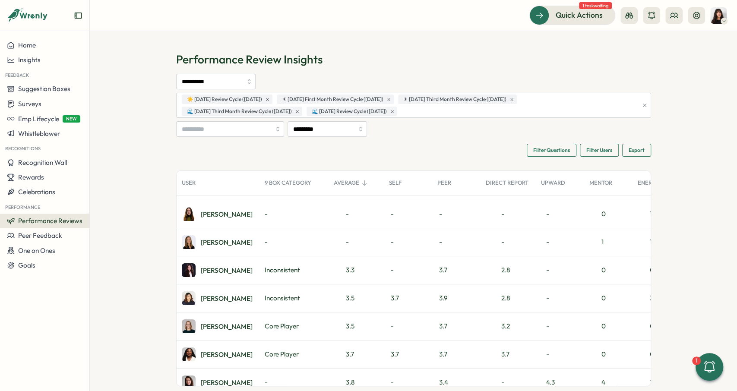
scroll to position [388, 0]
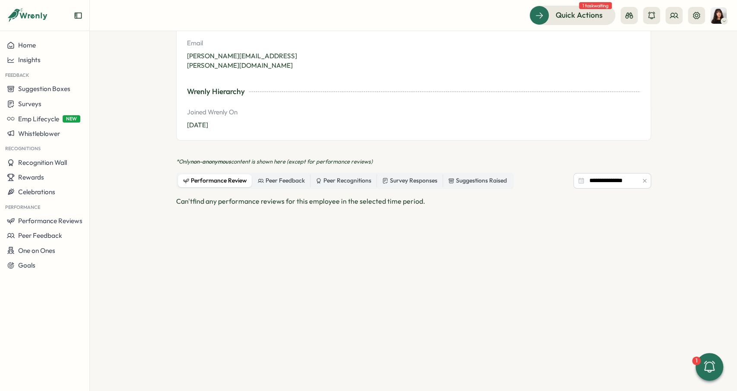
scroll to position [271, 0]
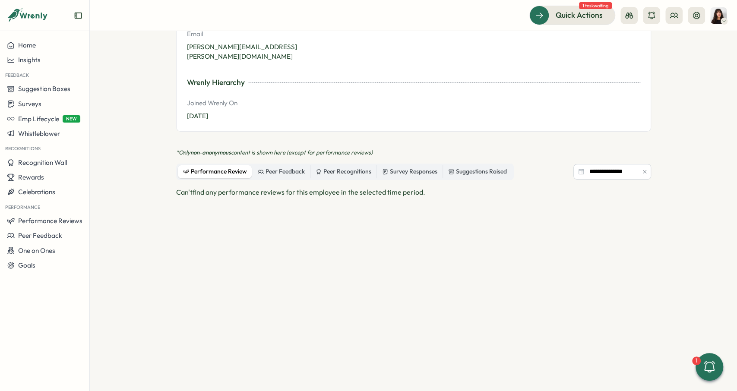
click at [644, 167] on button "button" at bounding box center [643, 171] width 9 height 9
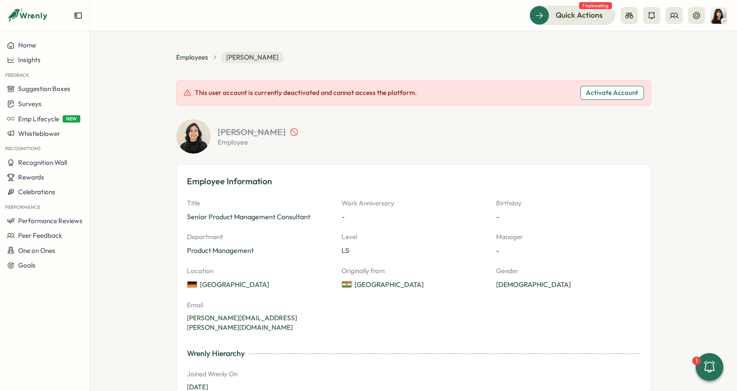
scroll to position [0, 0]
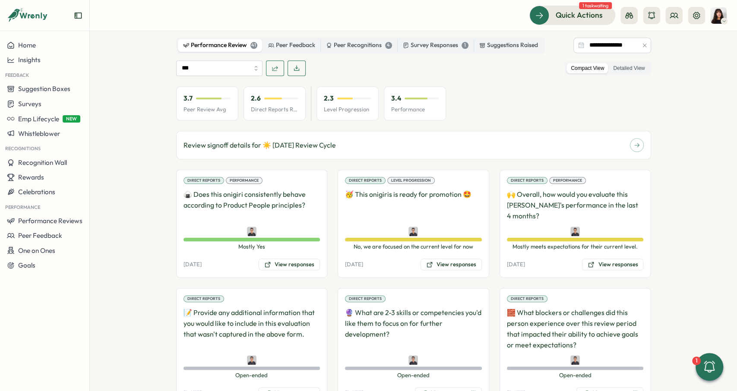
scroll to position [589, 0]
click at [202, 67] on input "***" at bounding box center [219, 69] width 86 height 16
type input "**********"
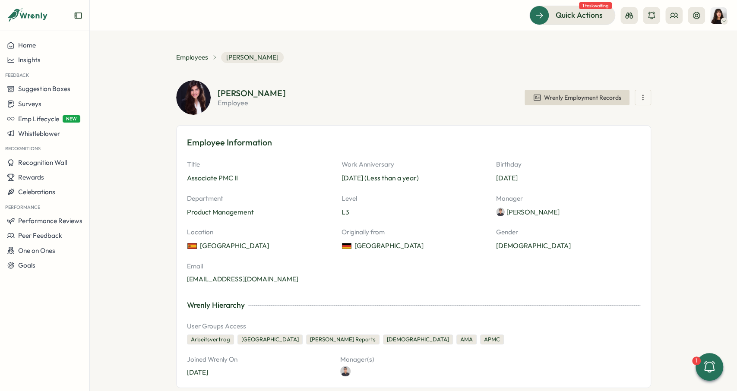
scroll to position [0, 0]
